Goal: Check status

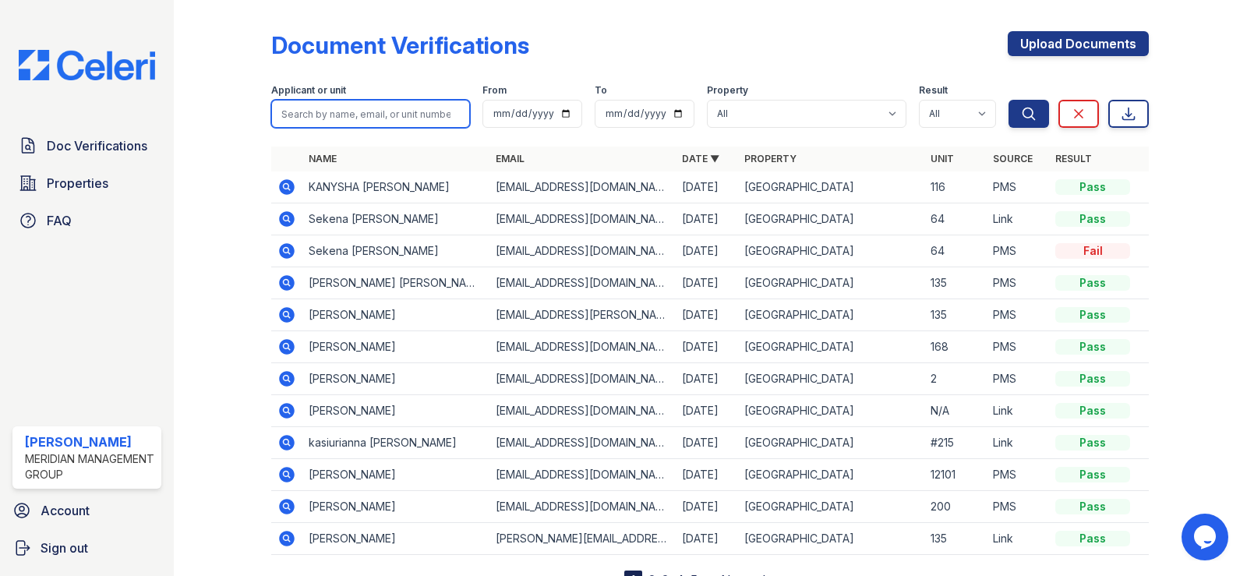
click at [315, 119] on input "search" at bounding box center [370, 114] width 199 height 28
type input "[PERSON_NAME]"
click at [1024, 112] on icon "submit" at bounding box center [1030, 114] width 12 height 12
